Goal: Information Seeking & Learning: Learn about a topic

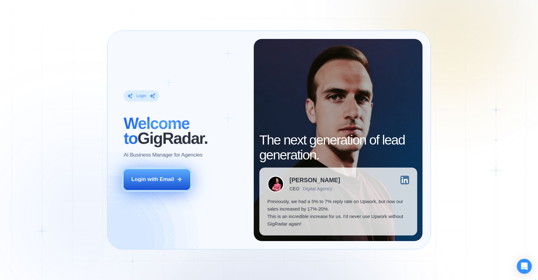
click at [177, 180] on icon at bounding box center [180, 180] width 6 height 6
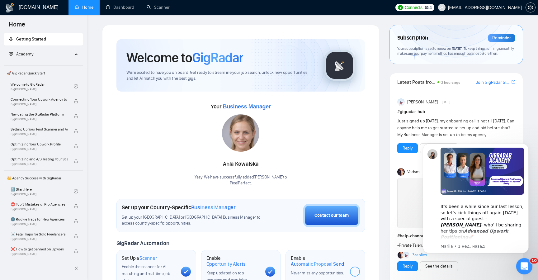
click at [523, 266] on icon "Открыть службу сообщений Intercom" at bounding box center [523, 265] width 10 height 10
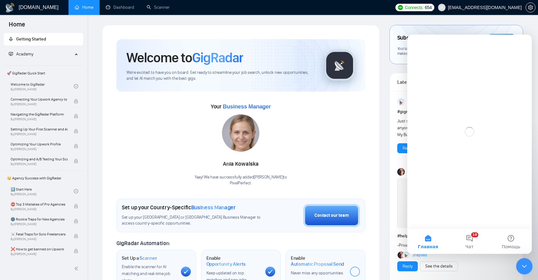
click at [523, 266] on icon "Закрыть службу сообщений Intercom" at bounding box center [523, 265] width 4 height 2
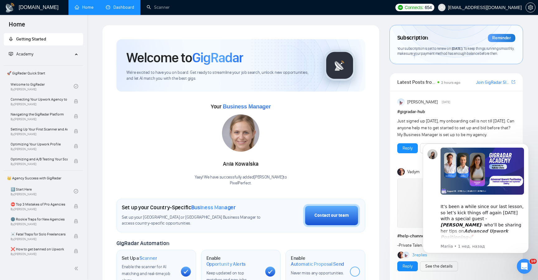
click at [115, 5] on link "Dashboard" at bounding box center [120, 7] width 28 height 5
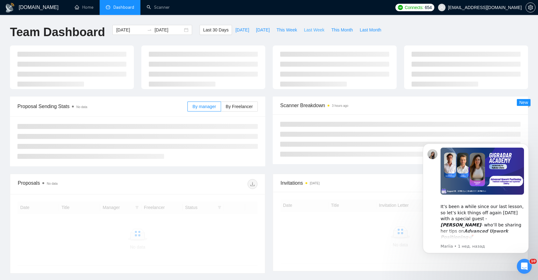
click at [312, 28] on span "Last Week" at bounding box center [314, 29] width 21 height 7
type input "[DATE]"
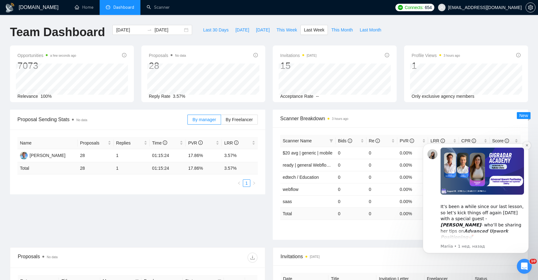
click at [527, 146] on icon "Dismiss notification" at bounding box center [527, 145] width 2 height 2
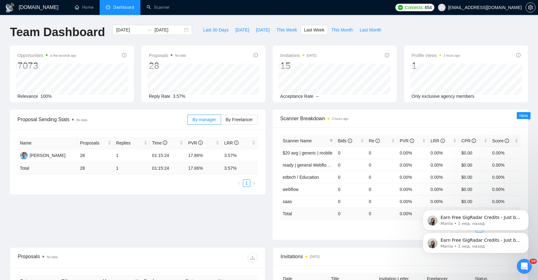
scroll to position [6, 0]
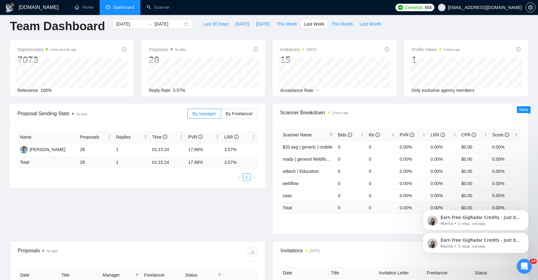
click at [242, 198] on div "Proposal Sending Stats No data By manager By Freelancer Name Proposals Replies …" at bounding box center [269, 173] width 526 height 138
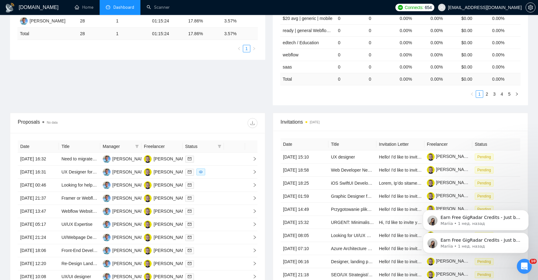
scroll to position [132, 0]
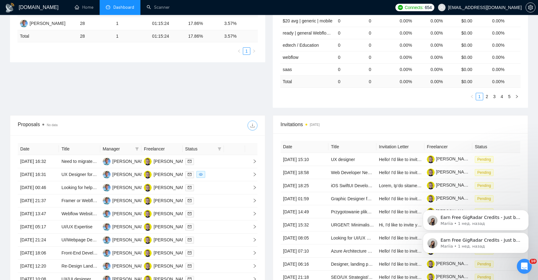
click at [256, 126] on span "download" at bounding box center [252, 125] width 9 height 5
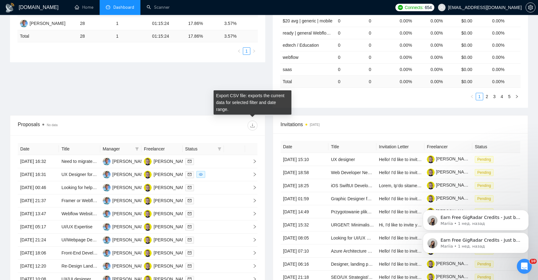
scroll to position [0, 0]
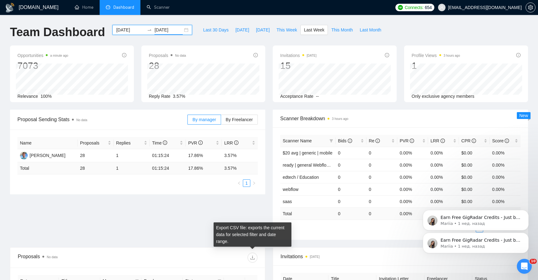
click at [168, 26] on input "[DATE]" at bounding box center [168, 29] width 28 height 7
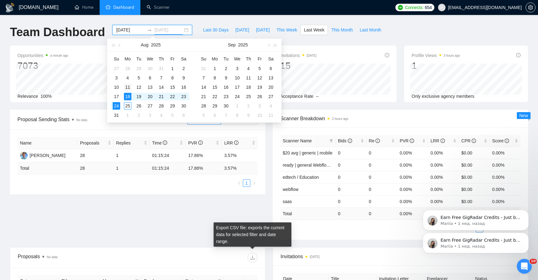
type input "[DATE]"
click at [127, 88] on div "11" at bounding box center [127, 86] width 7 height 7
click at [121, 95] on table "Su Mo Tu We Th Fr Sa 27 28 29 30 31 1 2 3 4 5 6 7 8 9 10 11 12 13 14 15 16 17 1…" at bounding box center [150, 87] width 78 height 66
click at [118, 97] on table "Su Mo Tu We Th Fr Sa 27 28 29 30 31 1 2 3 4 5 6 7 8 9 10 11 12 13 14 15 16 17 1…" at bounding box center [150, 87] width 78 height 66
type input "[DATE]"
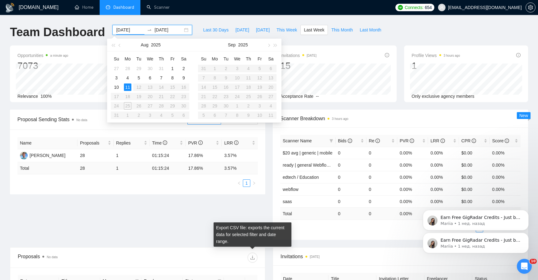
type input "[DATE]"
click at [129, 90] on div "11" at bounding box center [127, 86] width 7 height 7
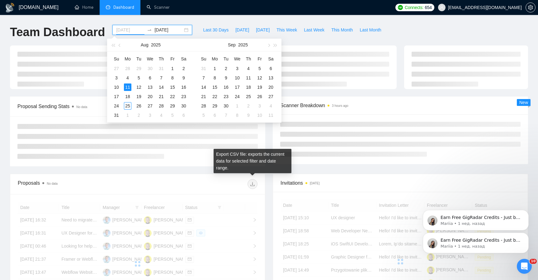
type input "[DATE]"
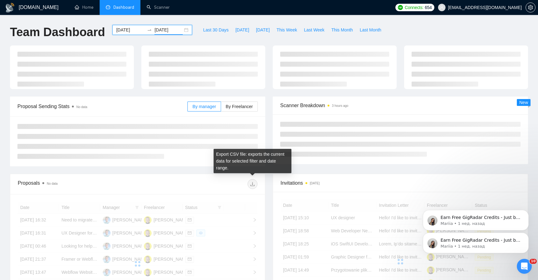
click at [165, 31] on input "[DATE]" at bounding box center [168, 29] width 28 height 7
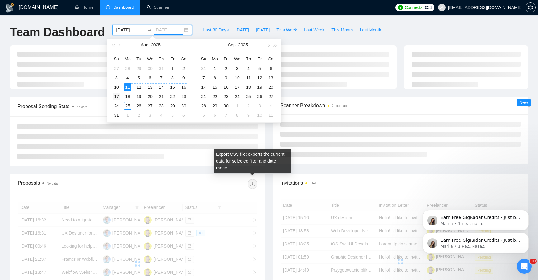
type input "[DATE]"
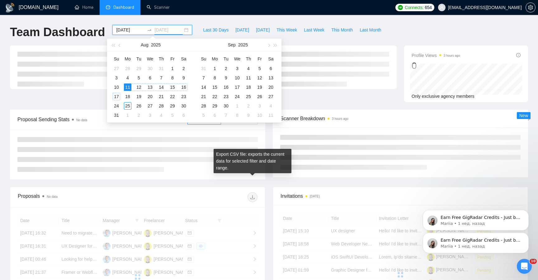
click at [118, 98] on div "17" at bounding box center [116, 96] width 7 height 7
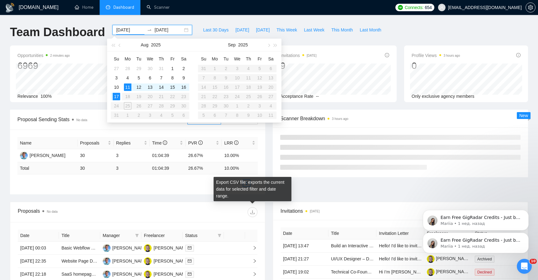
click at [113, 183] on ul "1" at bounding box center [137, 182] width 240 height 7
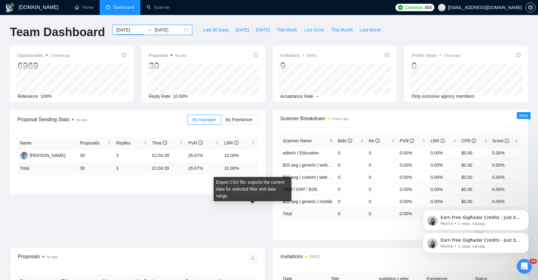
click at [314, 31] on span "Last Week" at bounding box center [314, 29] width 21 height 7
type input "[DATE]"
click at [269, 107] on div "Opportunities 2 minutes ago 7073 Relevance 100% Proposals No data 28 Reply Rate…" at bounding box center [269, 77] width 526 height 64
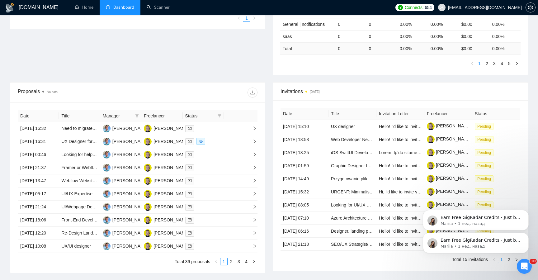
scroll to position [185, 0]
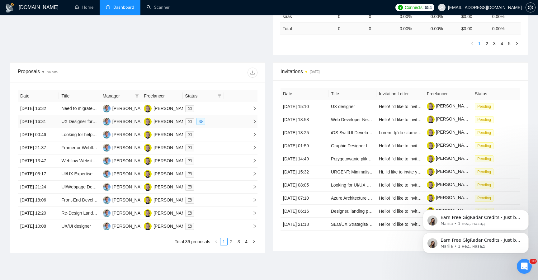
click at [242, 128] on td at bounding box center [234, 121] width 21 height 13
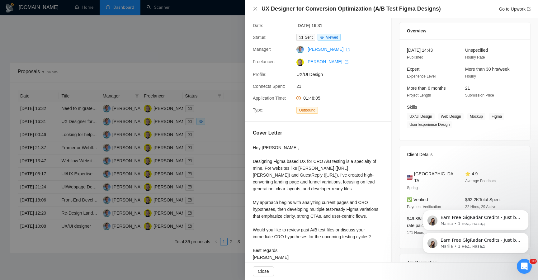
scroll to position [0, 0]
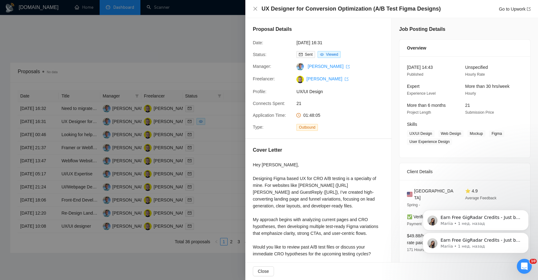
click at [196, 39] on div at bounding box center [269, 140] width 538 height 280
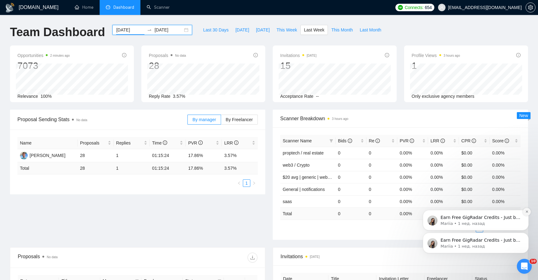
click at [527, 213] on icon "Dismiss notification" at bounding box center [526, 211] width 3 height 3
click at [527, 235] on icon "Dismiss notification" at bounding box center [526, 234] width 3 height 3
